Goal: Task Accomplishment & Management: Use online tool/utility

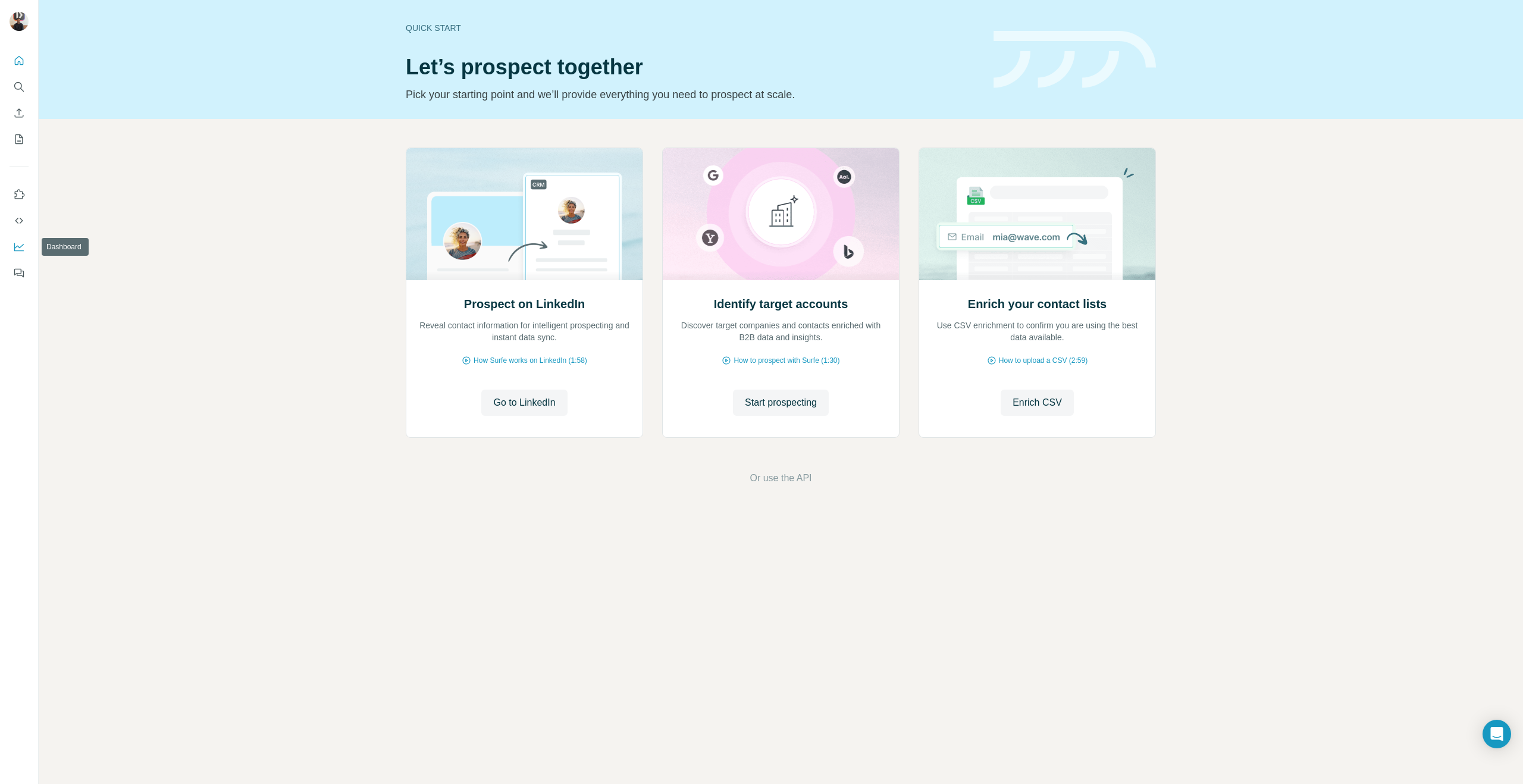
click at [22, 248] on icon "Dashboard" at bounding box center [19, 247] width 12 height 12
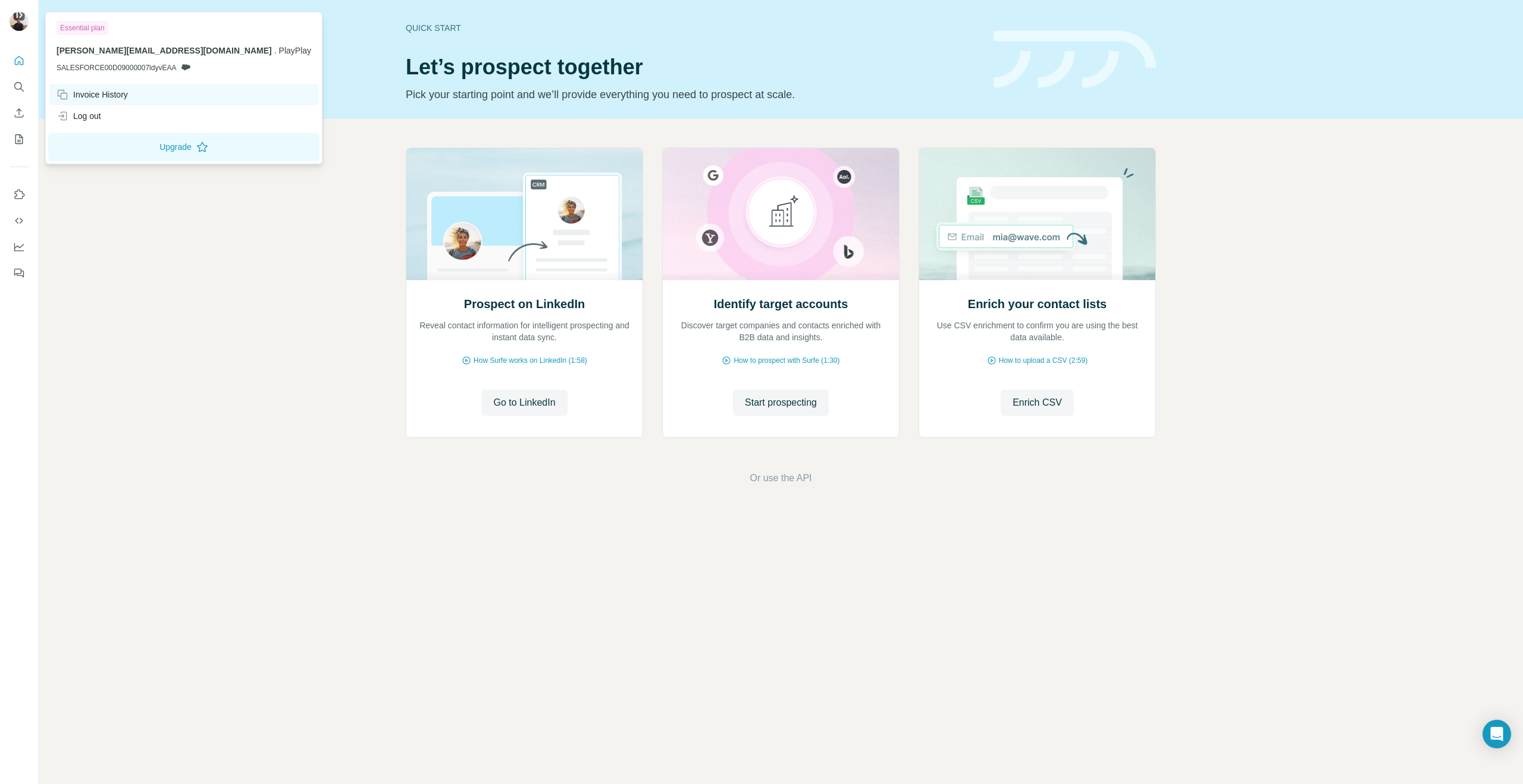
click at [99, 99] on div "Invoice History" at bounding box center [92, 95] width 71 height 12
click at [84, 87] on div "Invoice History" at bounding box center [184, 95] width 269 height 21
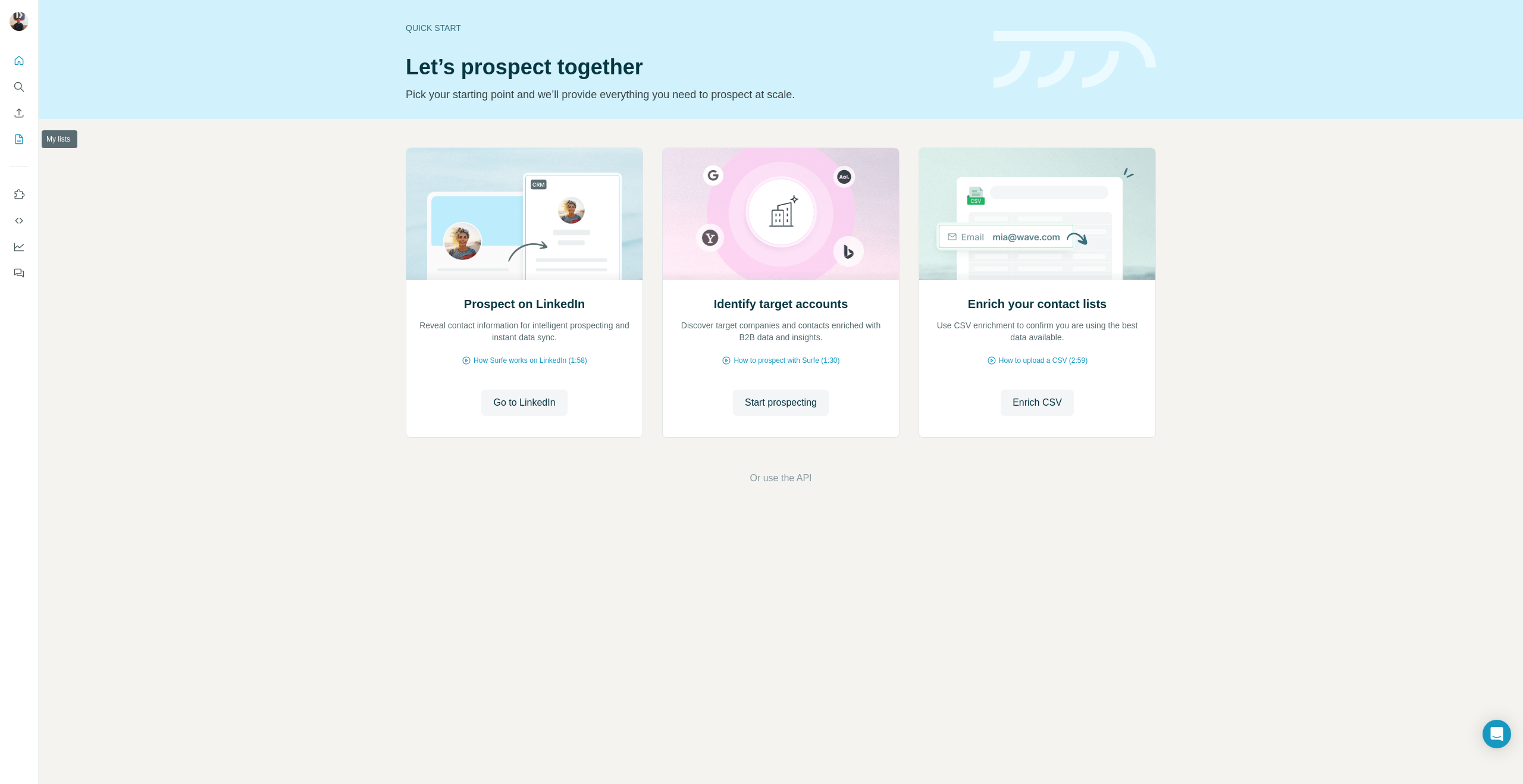
click at [21, 139] on icon "My lists" at bounding box center [19, 139] width 12 height 12
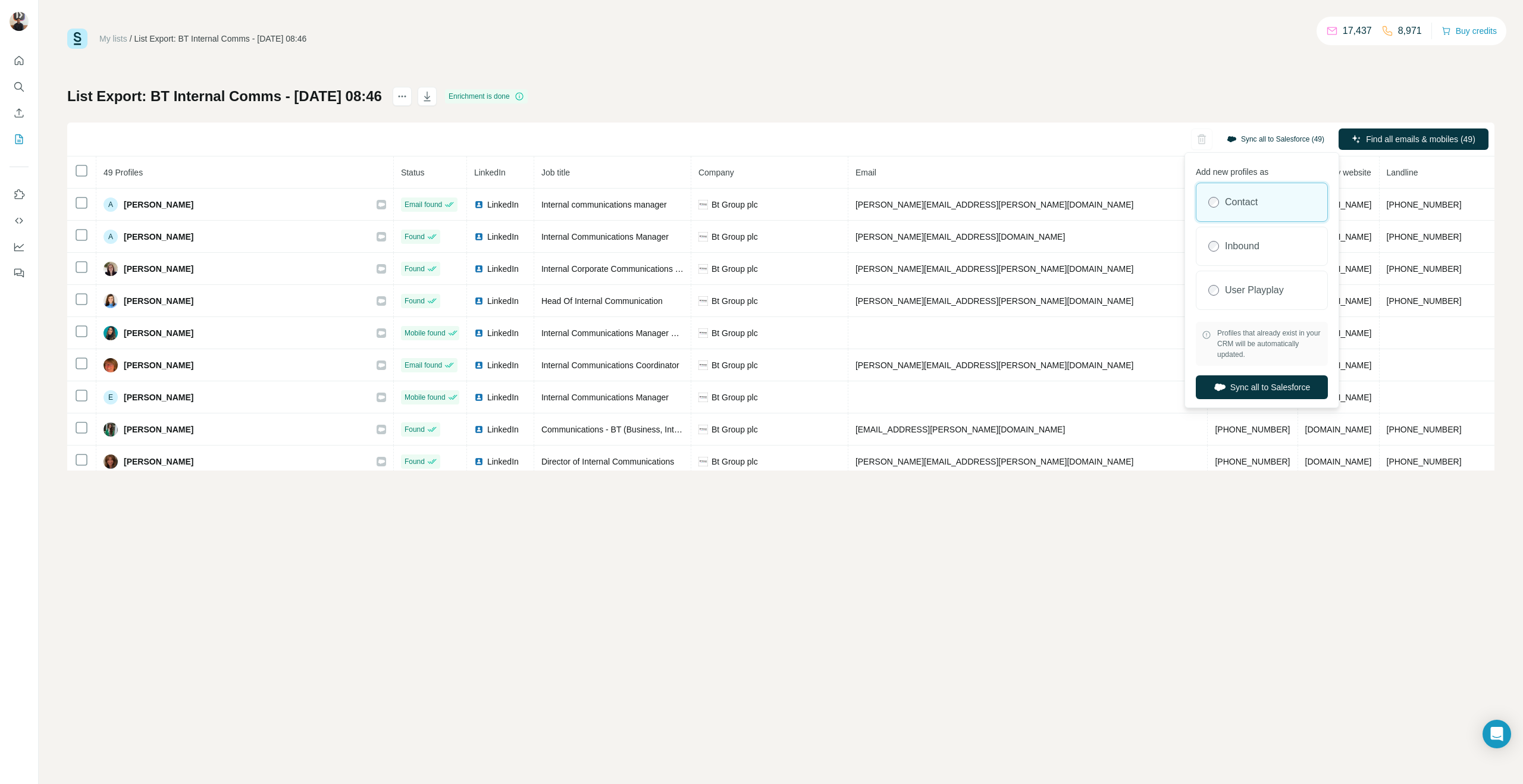
click at [1306, 143] on button "Sync all to Salesforce (49)" at bounding box center [1275, 139] width 114 height 18
click at [1278, 390] on button "Sync all to Salesforce" at bounding box center [1261, 386] width 132 height 23
